Goal: Navigation & Orientation: Find specific page/section

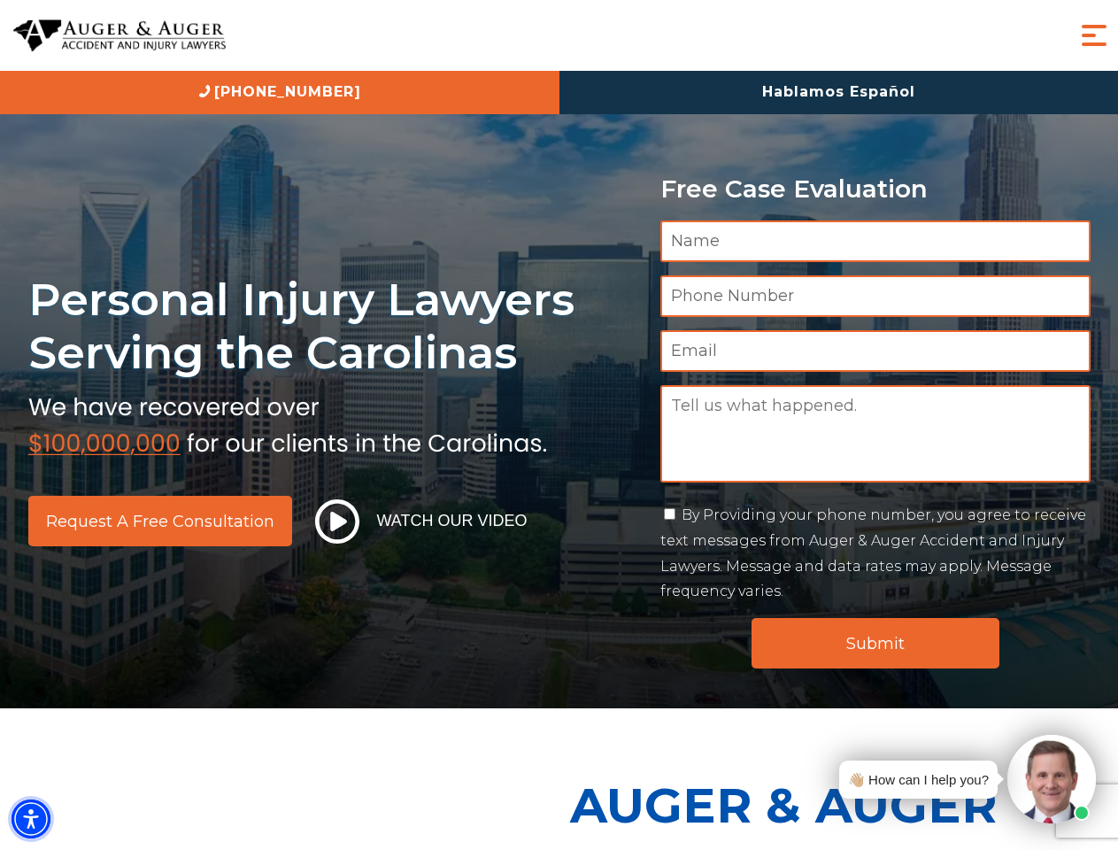
click at [31, 819] on img "Accessibility Menu" at bounding box center [31, 819] width 39 height 39
